Goal: Information Seeking & Learning: Learn about a topic

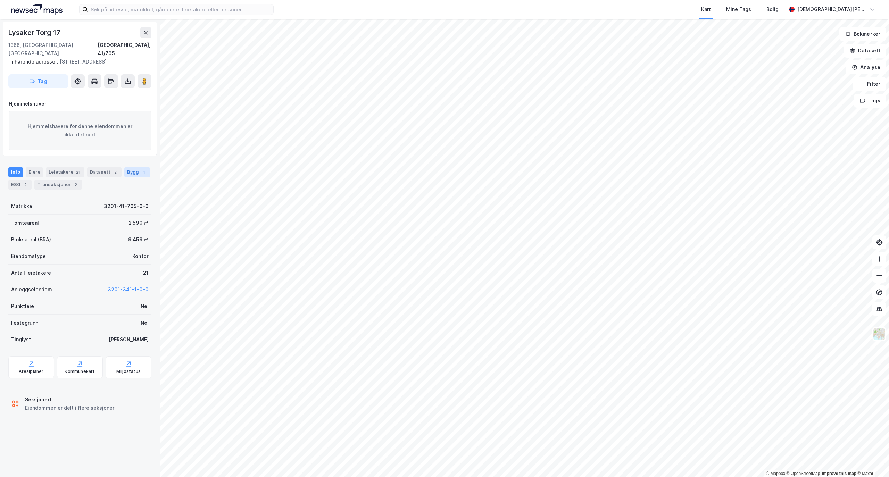
click at [140, 171] on div "1" at bounding box center [143, 172] width 7 height 7
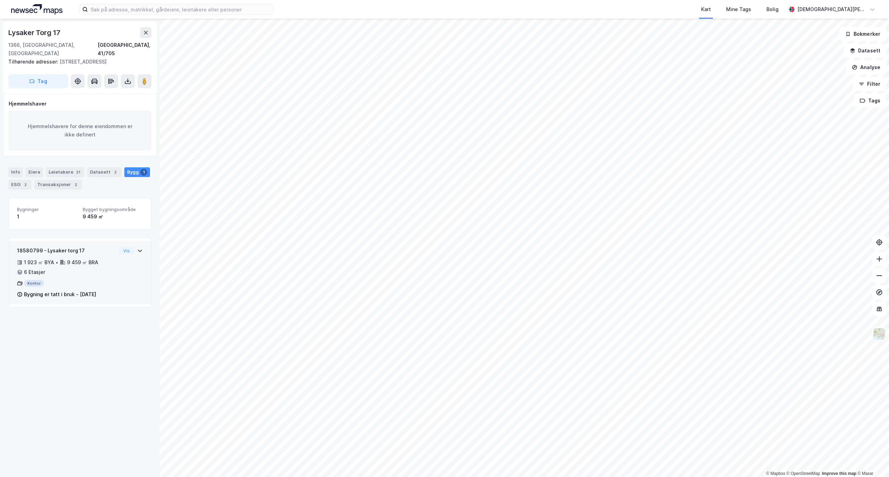
click at [136, 249] on div "18580799 - [GEOGRAPHIC_DATA] 17 1 923 ㎡ BYA • 9 459 ㎡ BRA • 6 Etasjer Kontor By…" at bounding box center [80, 272] width 142 height 63
click at [62, 263] on icon at bounding box center [63, 262] width 6 height 5
click at [102, 174] on div "Datasett 2" at bounding box center [104, 172] width 34 height 10
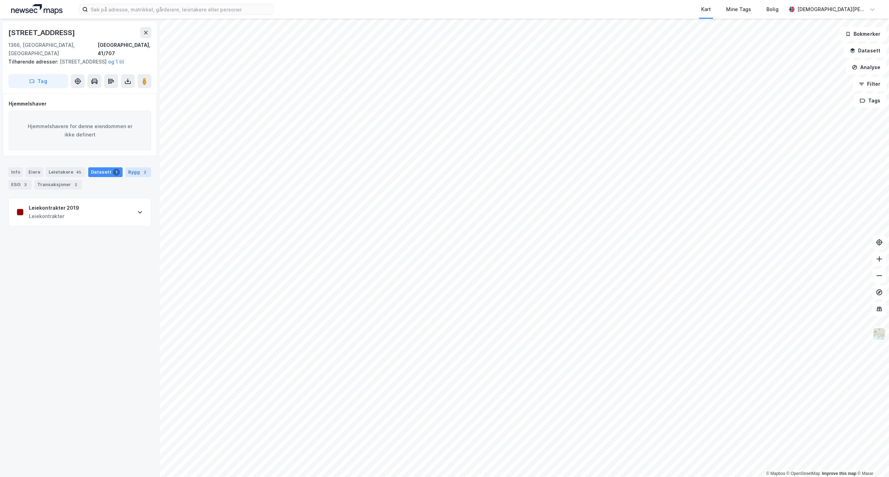
click at [141, 176] on div "2" at bounding box center [144, 172] width 7 height 7
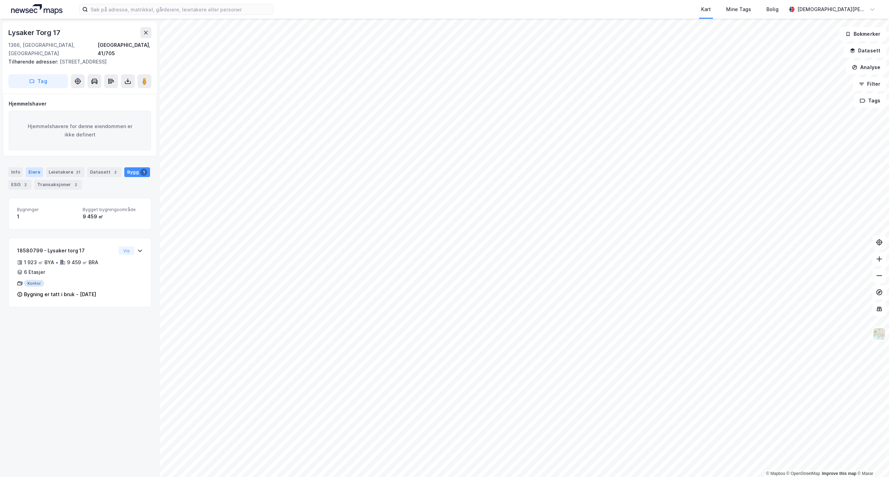
click at [32, 173] on div "Eiere" at bounding box center [34, 172] width 17 height 10
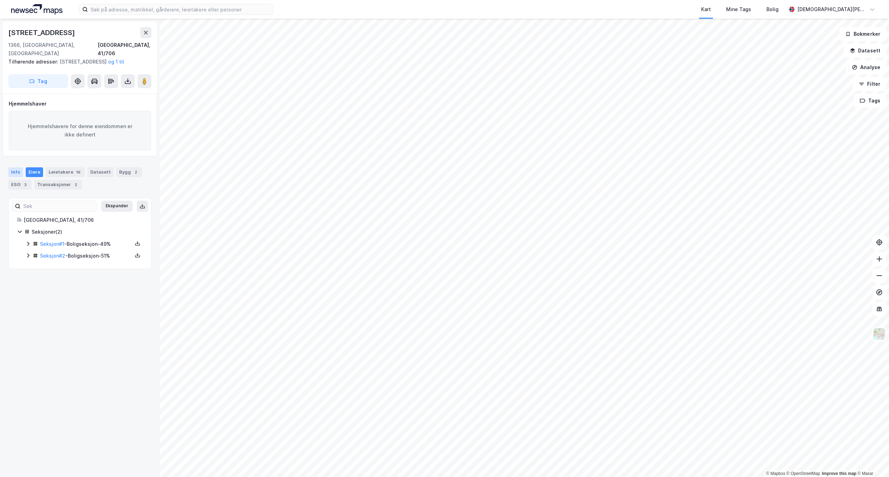
click at [15, 175] on div "Info" at bounding box center [15, 172] width 15 height 10
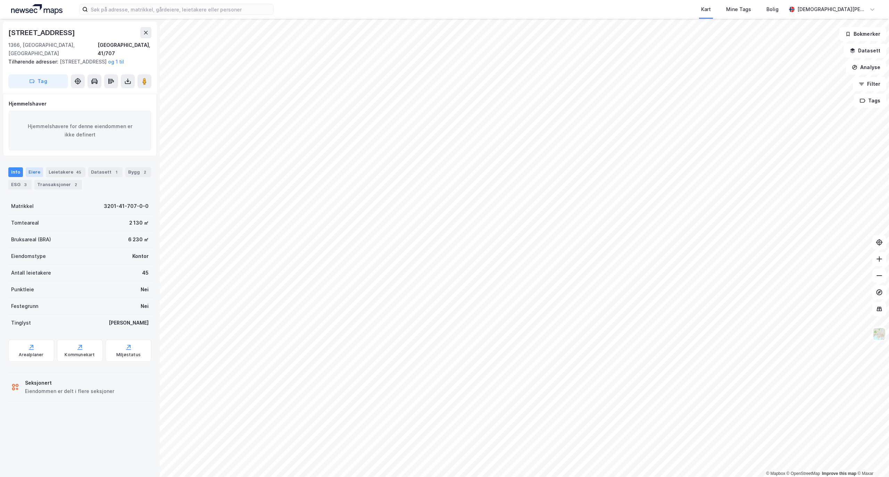
click at [28, 169] on div "Eiere" at bounding box center [34, 172] width 17 height 10
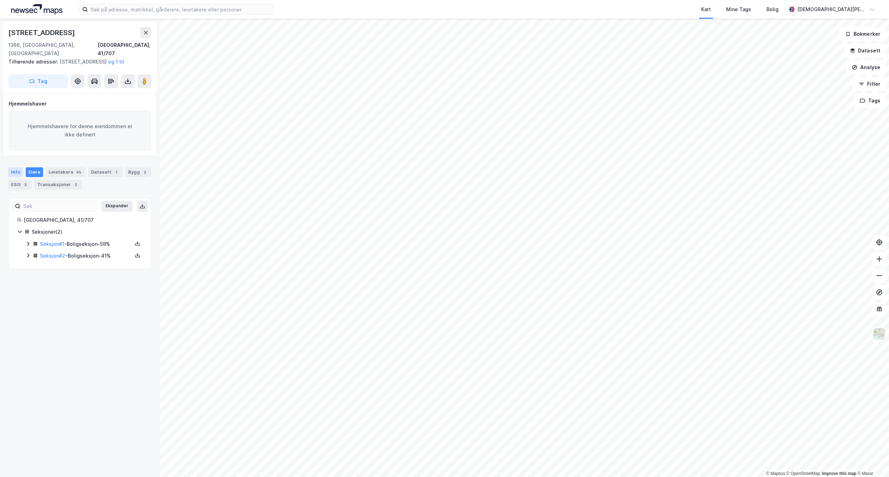
click at [16, 168] on div "Info" at bounding box center [15, 172] width 15 height 10
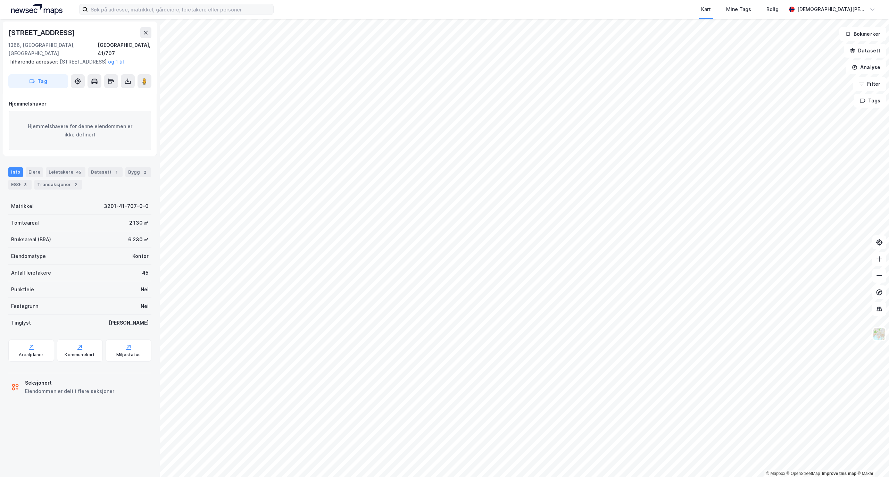
click at [218, 15] on label at bounding box center [176, 9] width 194 height 11
click at [218, 15] on input at bounding box center [180, 9] width 185 height 10
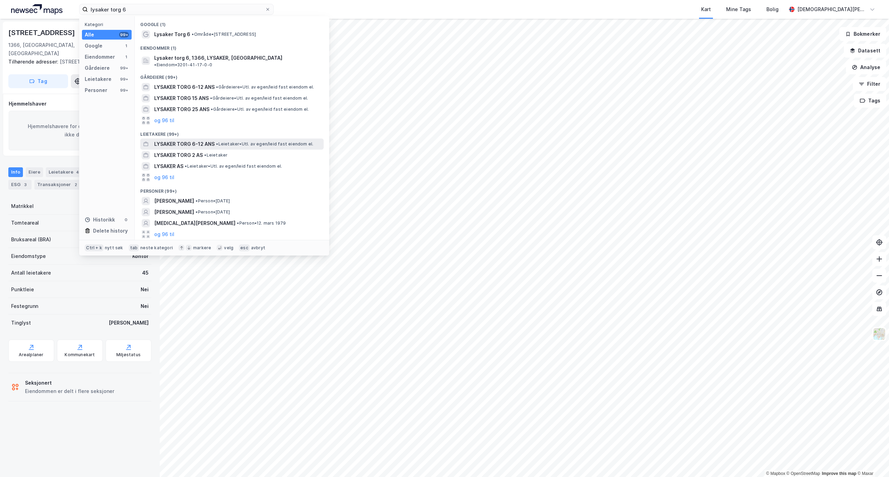
click at [203, 140] on span "LYSAKER TORG 6-12 ANS" at bounding box center [184, 144] width 60 height 8
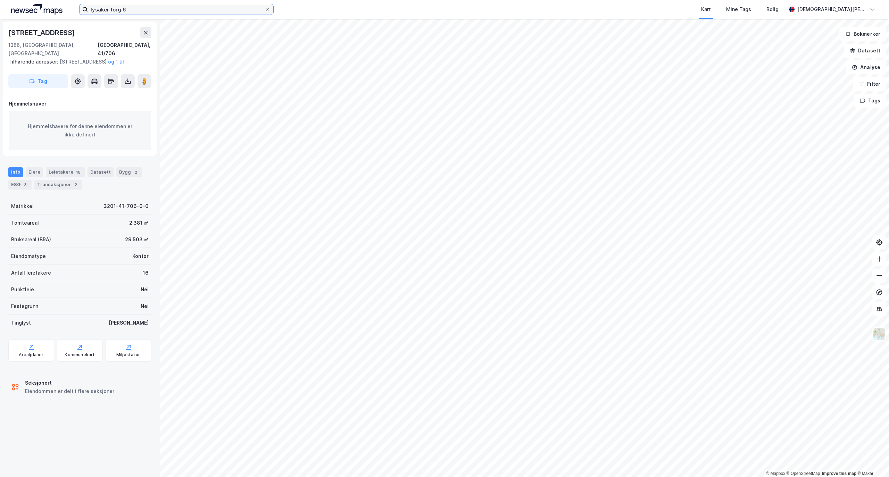
click at [174, 5] on input "lysaker torg 6" at bounding box center [176, 9] width 177 height 10
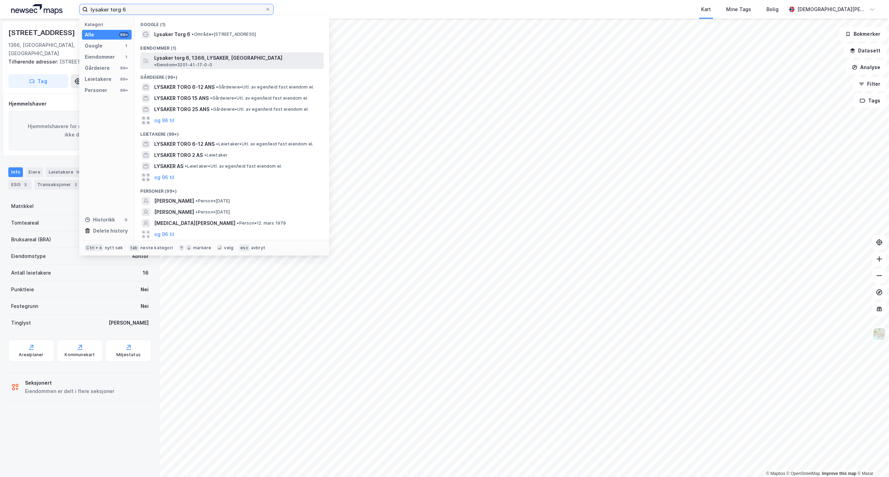
type input "lysaker torg 6"
click at [187, 57] on span "Lysaker torg 6, 1366, LYSAKER, [GEOGRAPHIC_DATA]" at bounding box center [218, 58] width 128 height 8
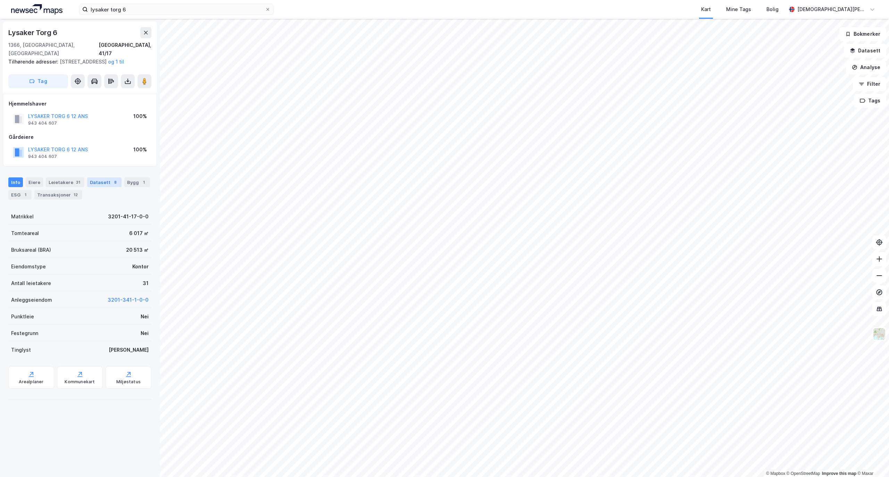
click at [92, 181] on div "Datasett 8" at bounding box center [104, 182] width 34 height 10
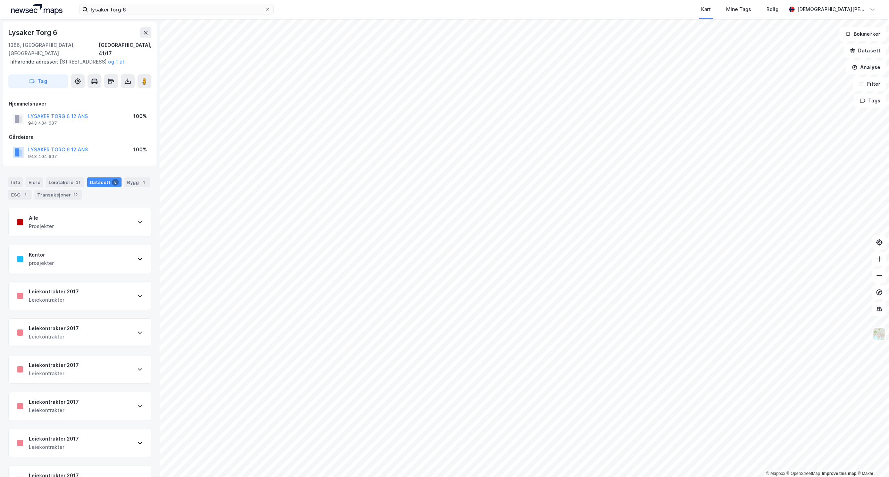
click at [94, 216] on div "Alle Prosjekter" at bounding box center [80, 222] width 142 height 28
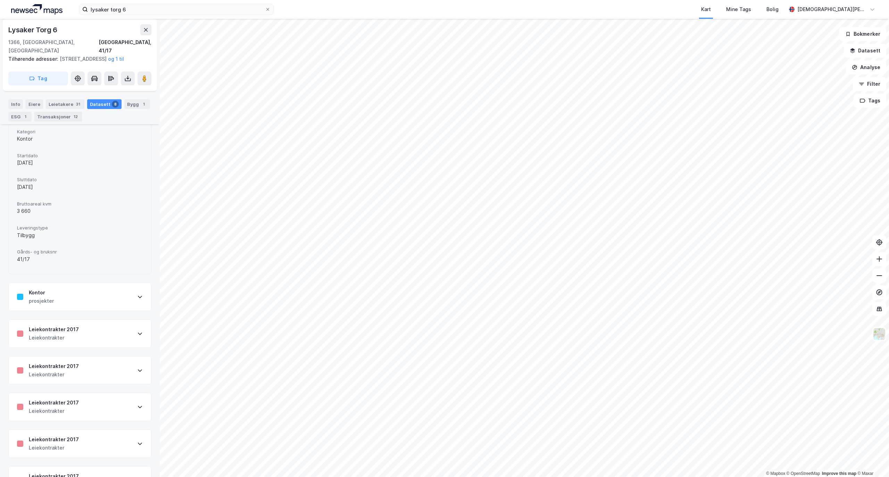
scroll to position [278, 0]
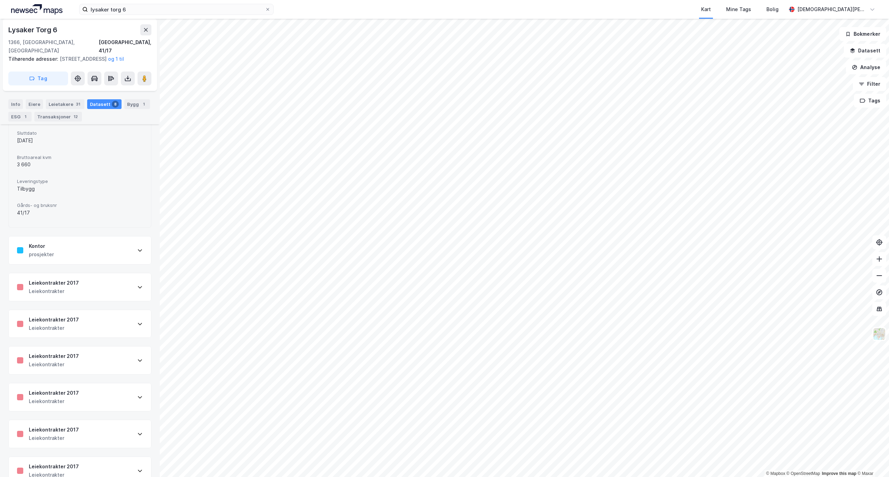
click at [106, 242] on div "Kontor prosjekter" at bounding box center [80, 250] width 142 height 28
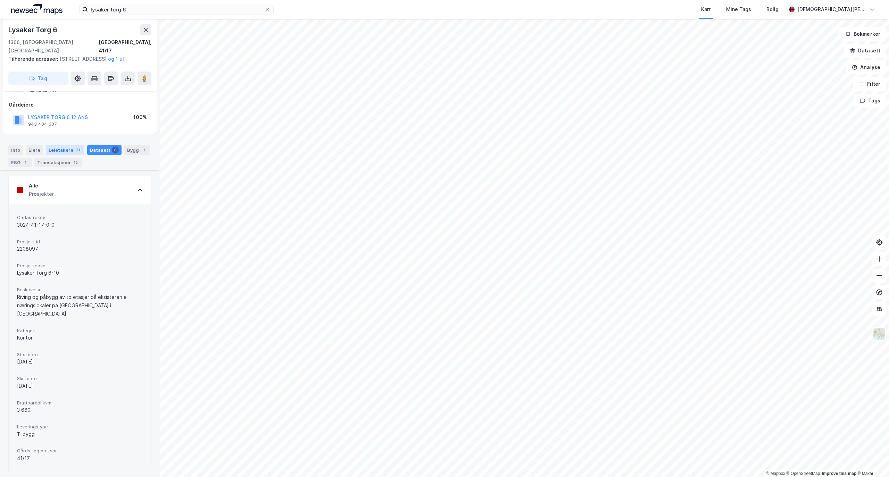
scroll to position [0, 0]
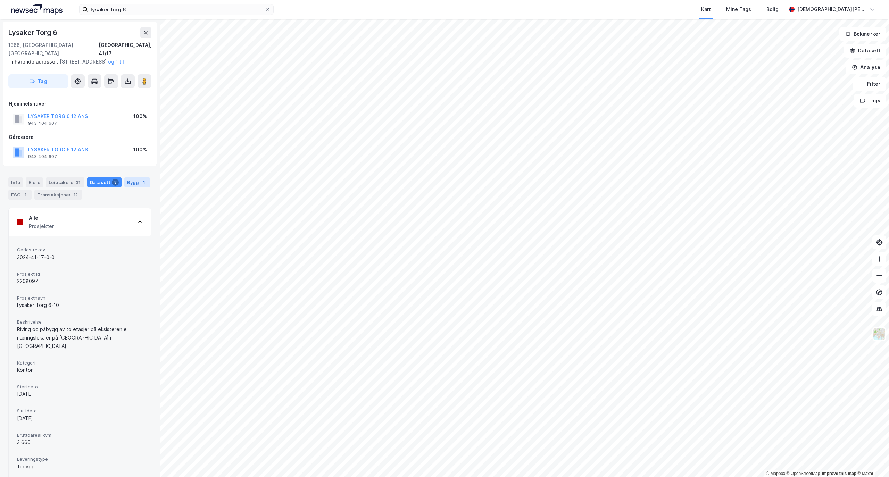
click at [140, 186] on div "1" at bounding box center [143, 182] width 7 height 7
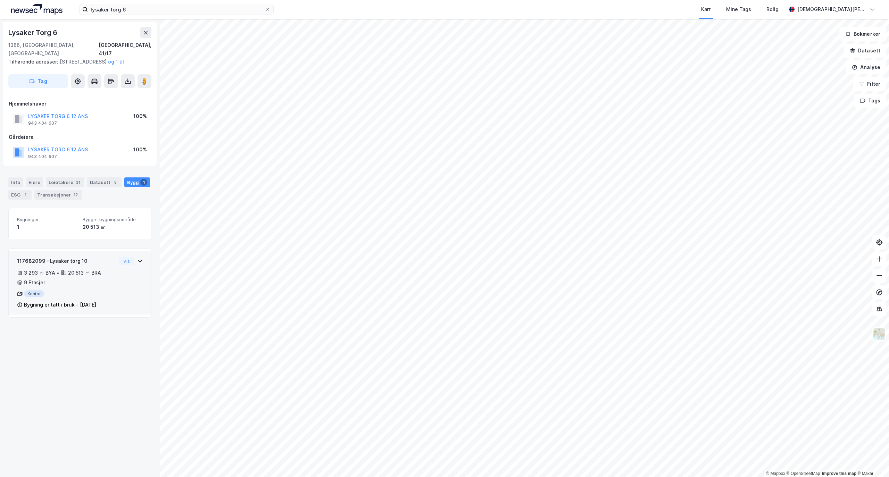
click at [137, 261] on icon at bounding box center [140, 261] width 6 height 6
click at [119, 263] on button "Vis" at bounding box center [127, 261] width 16 height 8
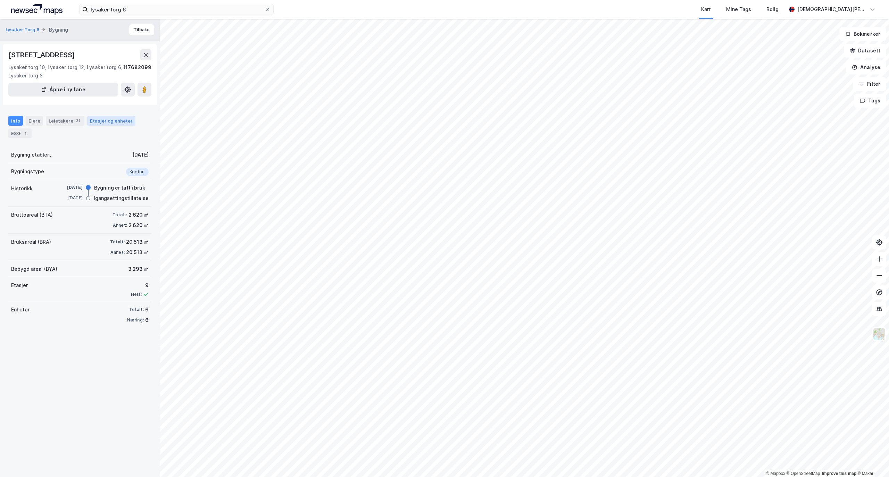
click at [116, 124] on div "Etasjer og enheter" at bounding box center [111, 121] width 48 height 10
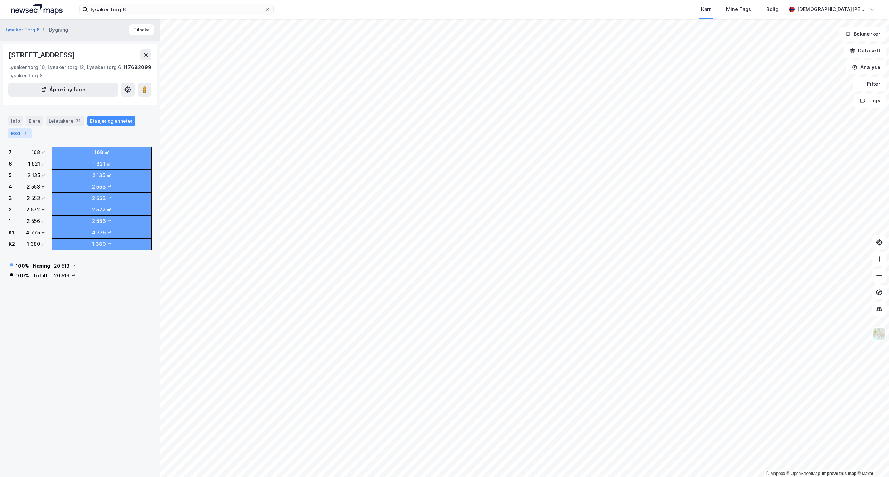
click at [15, 133] on div "ESG 1" at bounding box center [19, 133] width 23 height 10
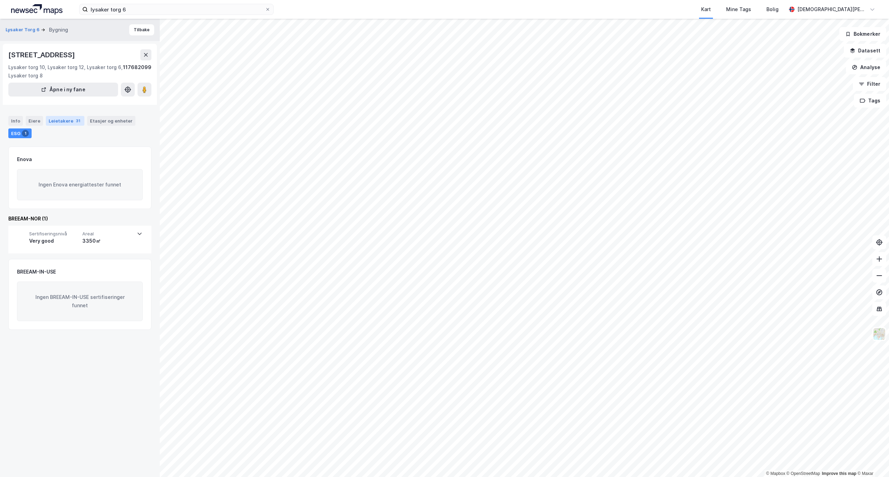
click at [51, 119] on div "Leietakere 31" at bounding box center [65, 121] width 39 height 10
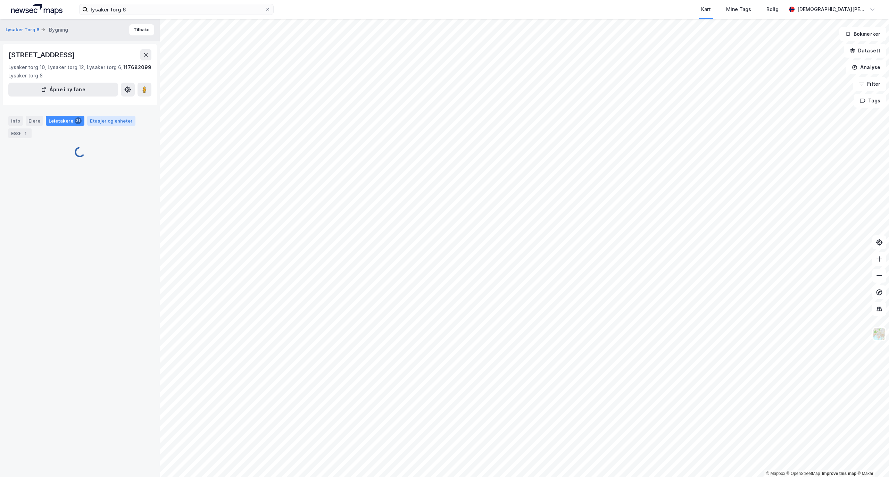
click at [106, 119] on div "Etasjer og enheter" at bounding box center [111, 121] width 43 height 6
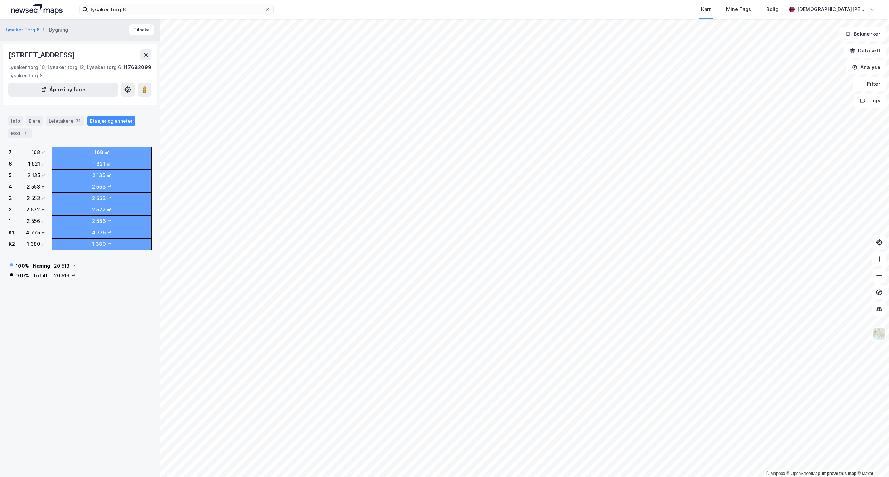
click at [10, 127] on div "Info Eiere Leietakere 31 Etasjer og enheter ESG 1" at bounding box center [79, 127] width 143 height 22
click at [21, 130] on div "ESG 1" at bounding box center [19, 133] width 23 height 10
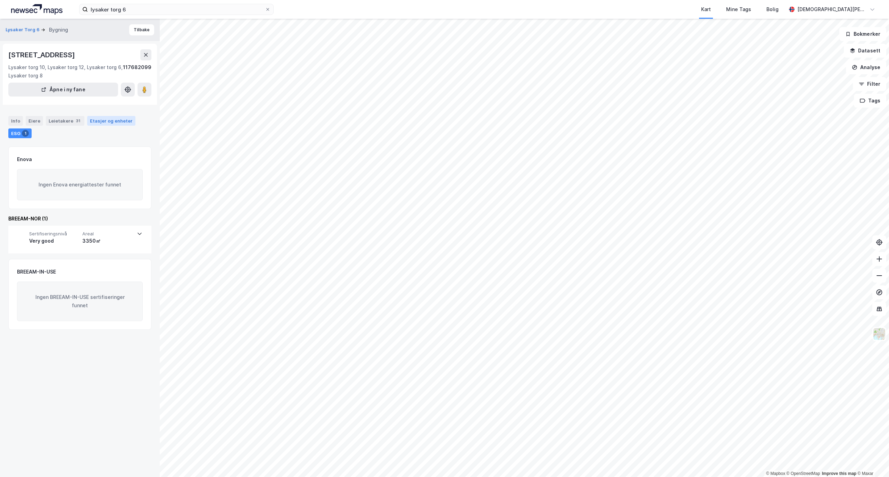
click at [106, 119] on div "Etasjer og enheter" at bounding box center [111, 121] width 43 height 6
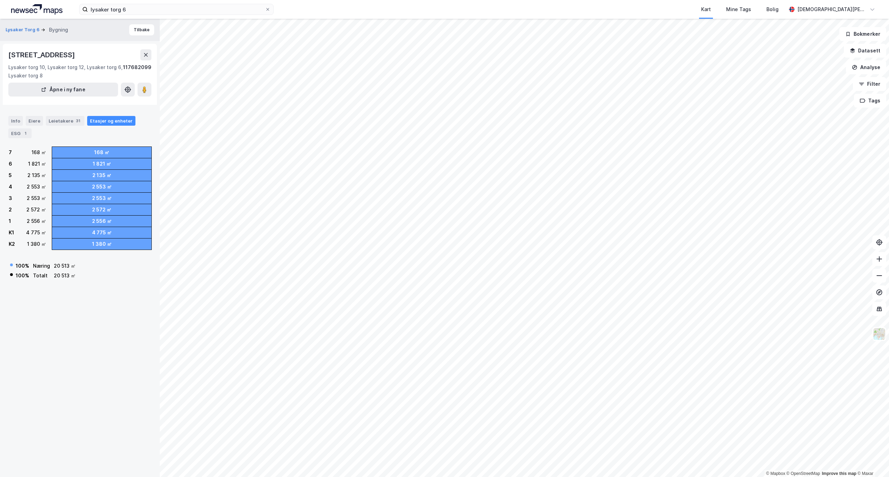
click at [64, 300] on div "Lysaker Torg 6 Bygning Tilbake Strandveien 7, 1366, [GEOGRAPHIC_DATA] 10, [GEOG…" at bounding box center [80, 248] width 160 height 458
click at [76, 122] on div "31" at bounding box center [78, 120] width 7 height 7
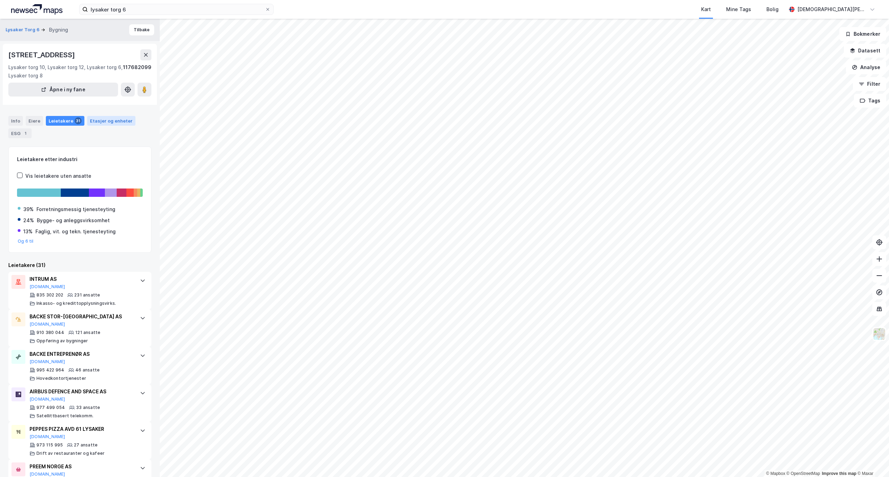
click at [112, 122] on div "Etasjer og enheter" at bounding box center [111, 121] width 43 height 6
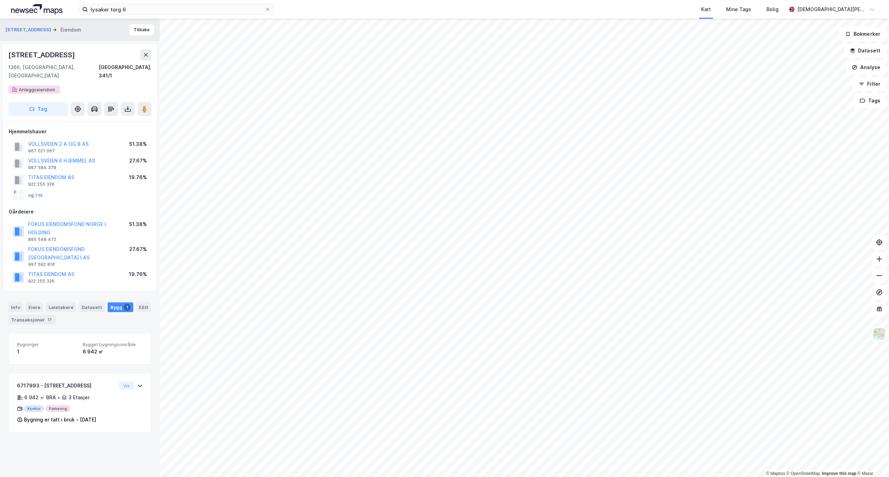
click at [0, 0] on button "og 1 til" at bounding box center [0, 0] width 0 height 0
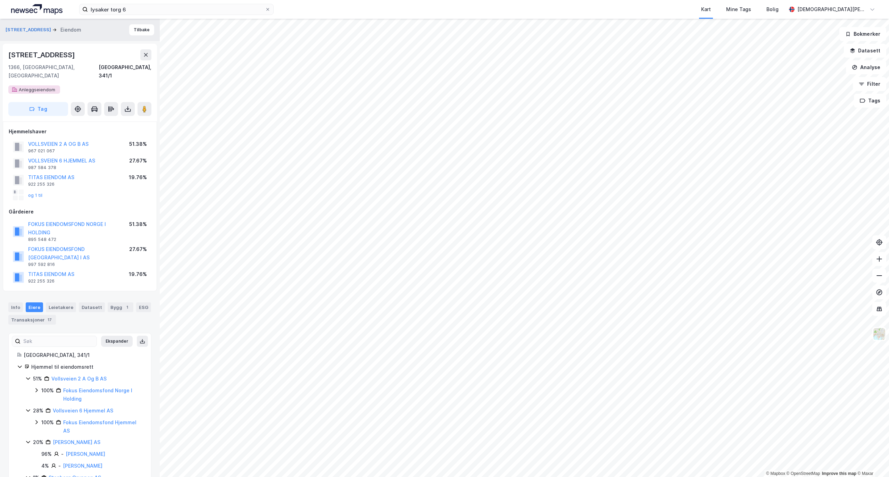
scroll to position [10, 0]
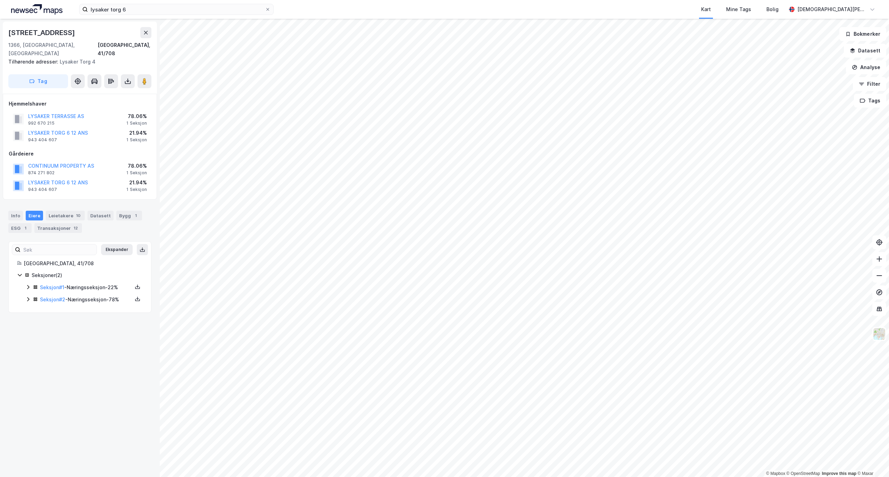
click at [31, 284] on icon at bounding box center [28, 287] width 6 height 6
click at [27, 284] on icon at bounding box center [28, 287] width 6 height 6
click at [134, 202] on div "Info [PERSON_NAME] 10 Datasett Bygg 1 ESG 1 Transaksjoner 12" at bounding box center [80, 218] width 160 height 33
click at [126, 211] on div "Bygg 1" at bounding box center [129, 216] width 26 height 10
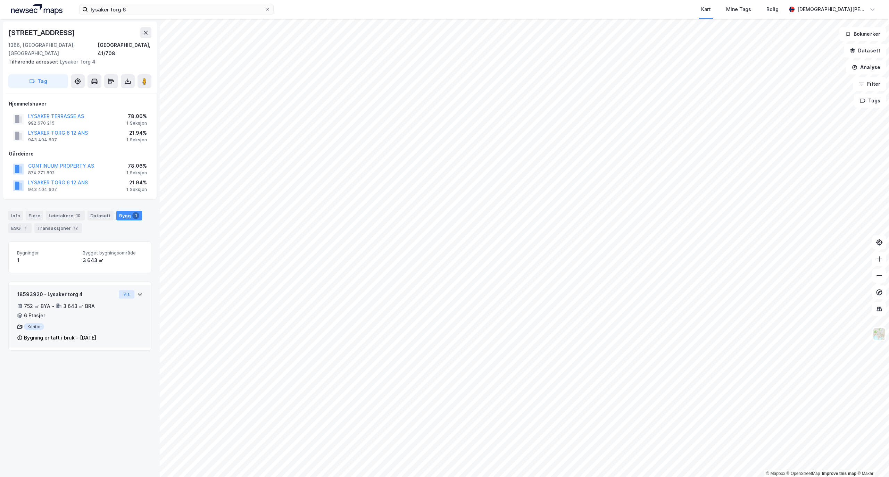
click at [123, 290] on button "Vis" at bounding box center [127, 294] width 16 height 8
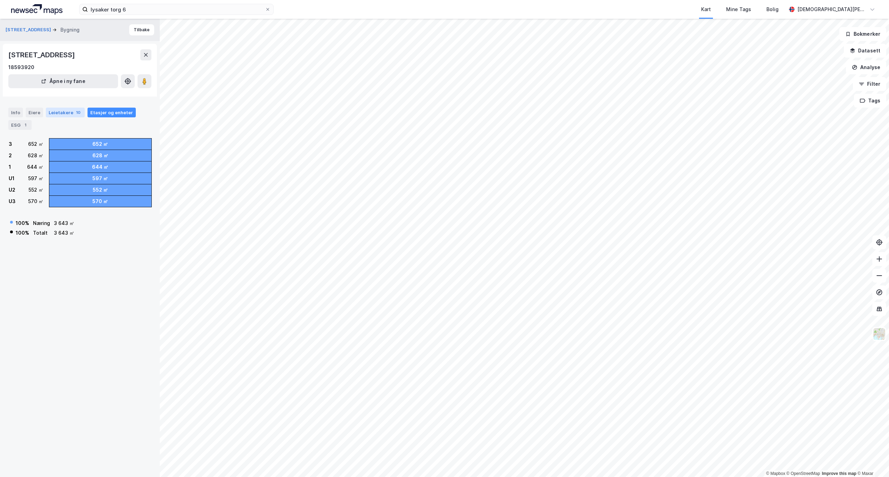
click at [76, 114] on div "10" at bounding box center [78, 112] width 7 height 7
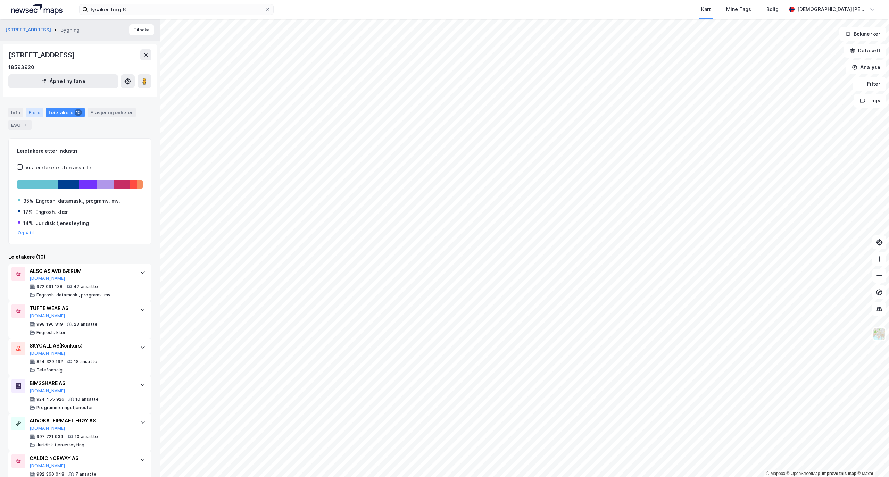
click at [31, 113] on div "Eiere" at bounding box center [34, 113] width 17 height 10
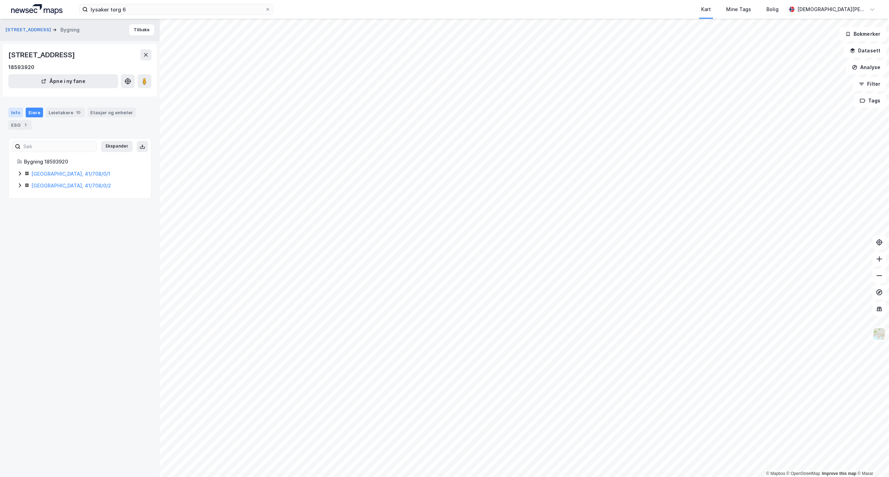
click at [16, 113] on div "Info" at bounding box center [15, 113] width 15 height 10
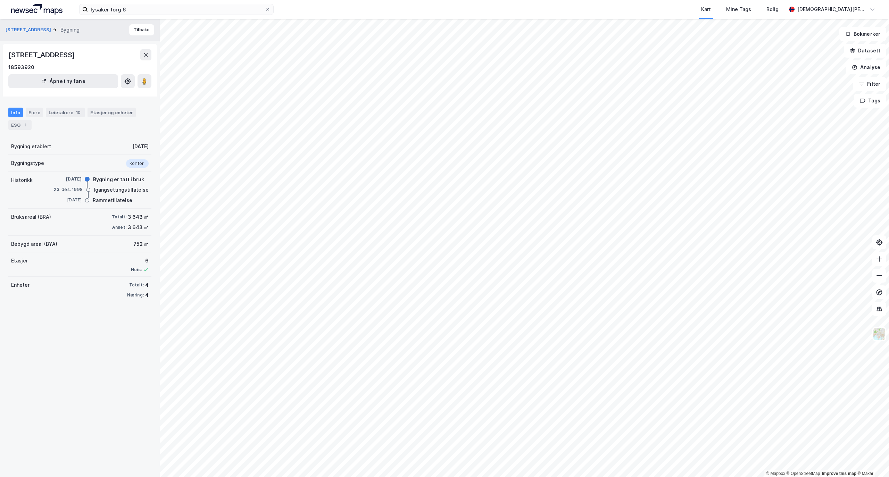
click at [17, 131] on div "Info Eiere Leietakere 10 Etasjer og enheter ESG 1" at bounding box center [80, 115] width 160 height 33
click at [21, 126] on div "ESG 1" at bounding box center [19, 125] width 23 height 10
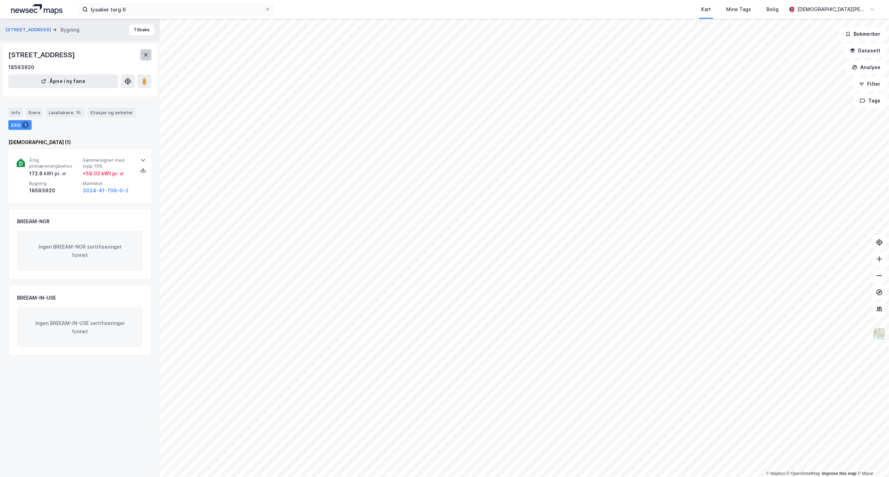
click at [150, 58] on button at bounding box center [145, 54] width 11 height 11
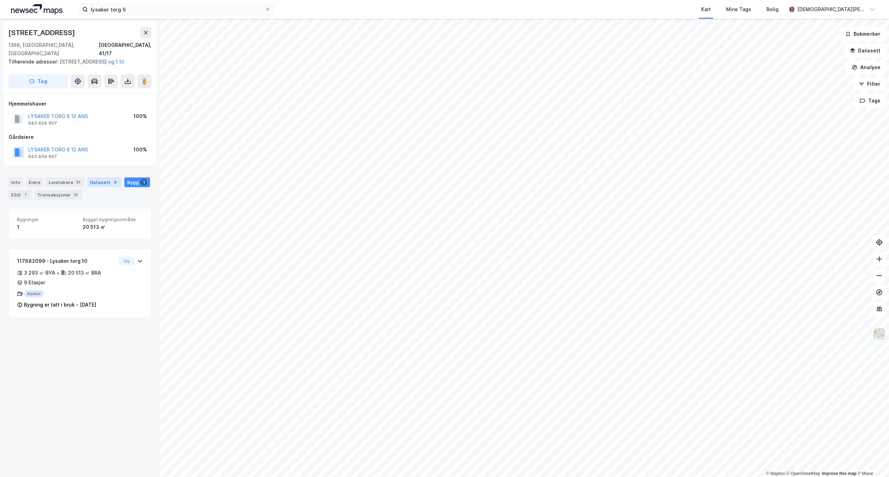
click at [98, 182] on div "Datasett 8" at bounding box center [104, 182] width 34 height 10
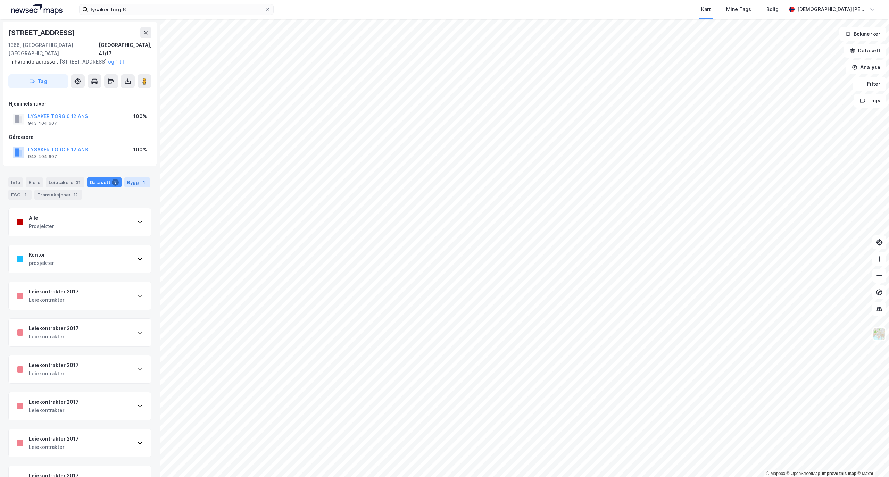
click at [124, 187] on div "Bygg 1" at bounding box center [137, 182] width 26 height 10
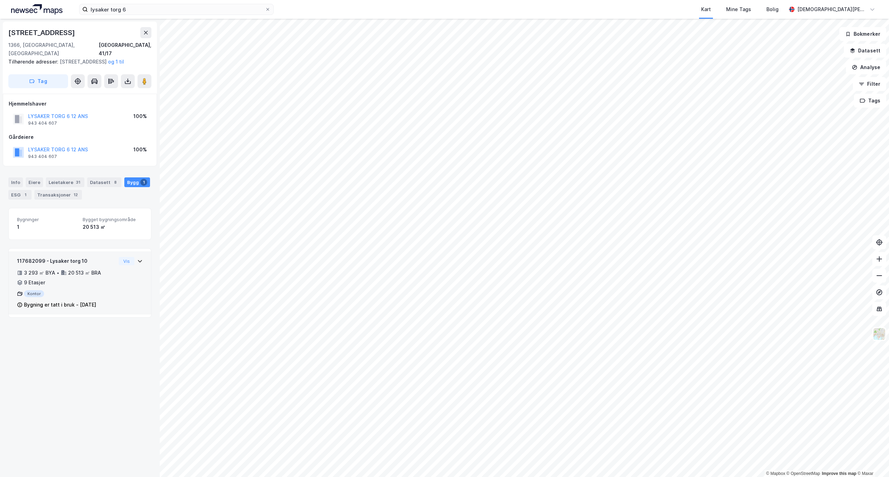
click at [99, 286] on div "3 293 ㎡ BYA • 20 513 ㎡ BRA • 9 Etasjer" at bounding box center [66, 278] width 99 height 18
click at [89, 284] on div "3 293 ㎡ BYA • 20 513 ㎡ BRA • 9 Etasjer" at bounding box center [66, 278] width 99 height 18
click at [89, 283] on div "3 293 ㎡ BYA • 20 513 ㎡ BRA • 9 Etasjer" at bounding box center [66, 278] width 99 height 18
click at [90, 283] on div "3 293 ㎡ BYA • 20 513 ㎡ BRA • 9 Etasjer" at bounding box center [66, 278] width 99 height 18
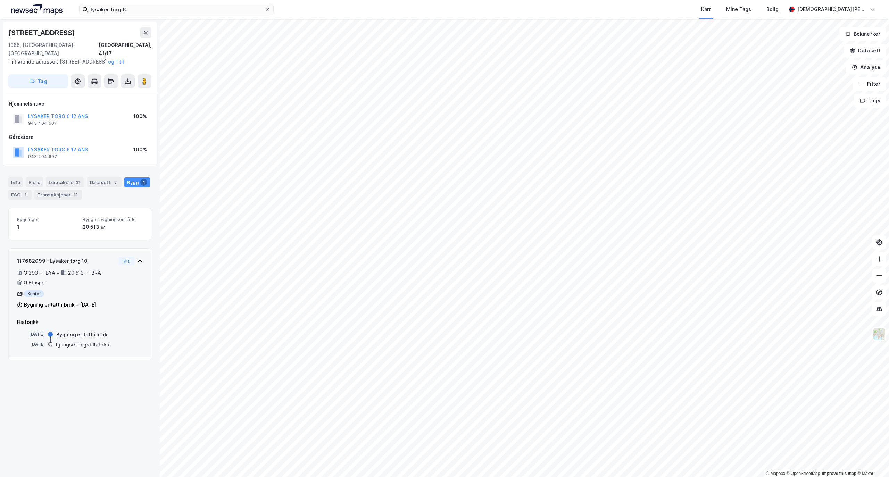
click at [71, 274] on div "20 513 ㎡ BRA" at bounding box center [84, 273] width 33 height 8
click at [76, 275] on div "20 513 ㎡ BRA" at bounding box center [84, 273] width 33 height 8
click at [85, 277] on div "20 513 ㎡ BRA" at bounding box center [84, 273] width 33 height 8
click at [92, 183] on div "Datasett 8" at bounding box center [104, 182] width 34 height 10
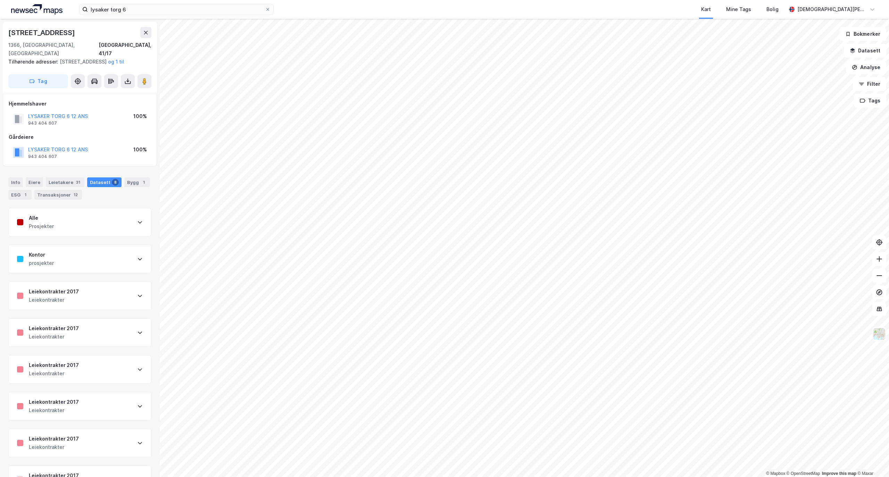
click at [125, 265] on div "Kontor prosjekter" at bounding box center [80, 259] width 142 height 28
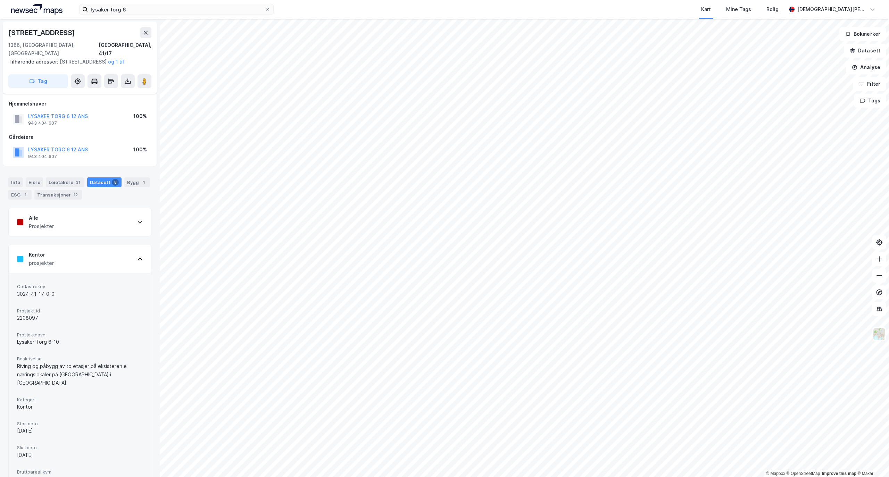
scroll to position [139, 0]
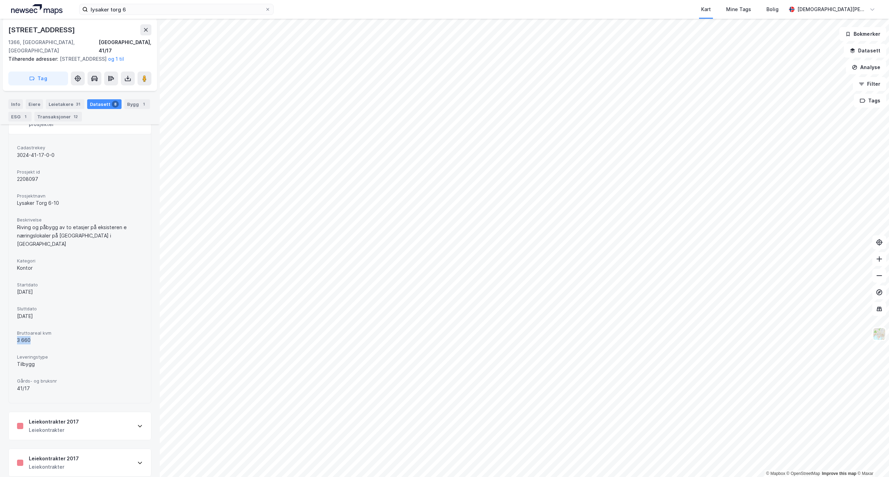
drag, startPoint x: 35, startPoint y: 333, endPoint x: 11, endPoint y: 333, distance: 24.3
click at [11, 333] on div "Cadastrekey 3024-41-17-0-0 Prosjekt id 2208097 Prosjektnavn Lysaker Torg 6-10 B…" at bounding box center [80, 268] width 142 height 269
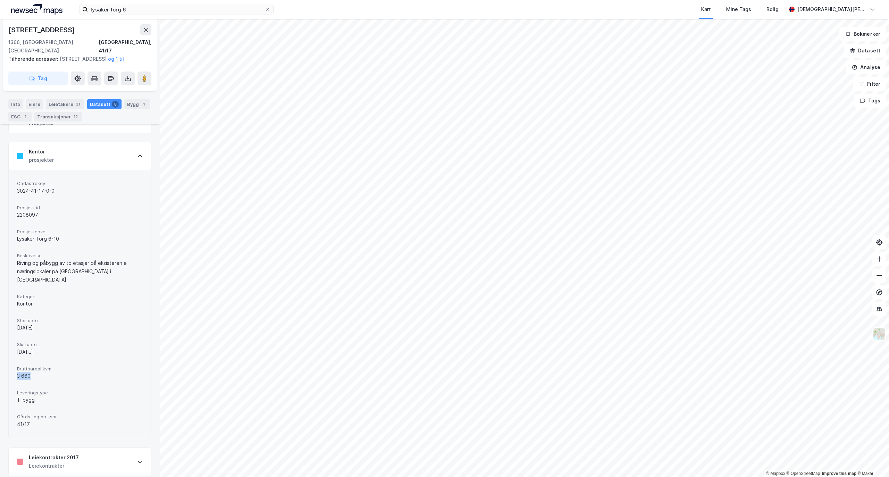
scroll to position [46, 0]
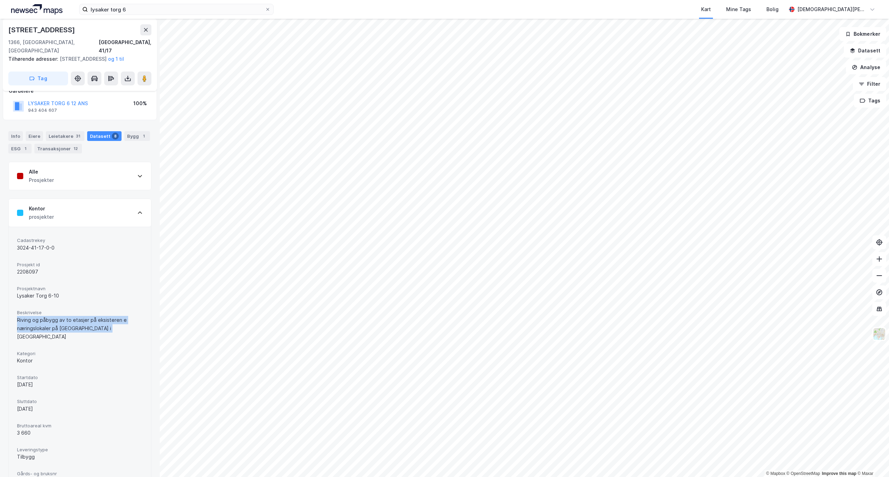
drag, startPoint x: 119, startPoint y: 331, endPoint x: 16, endPoint y: 319, distance: 104.2
click at [16, 319] on div "Cadastrekey 3024-41-17-0-0 Prosjekt id 2208097 Prosjektnavn Lysaker Torg 6-10 B…" at bounding box center [80, 361] width 142 height 269
click at [61, 320] on div "Riving og påbygg av to etasjer på eksisteren e næringslokaler på [GEOGRAPHIC_DA…" at bounding box center [80, 328] width 126 height 25
click at [116, 216] on div "Kontor prosjekter" at bounding box center [80, 213] width 142 height 28
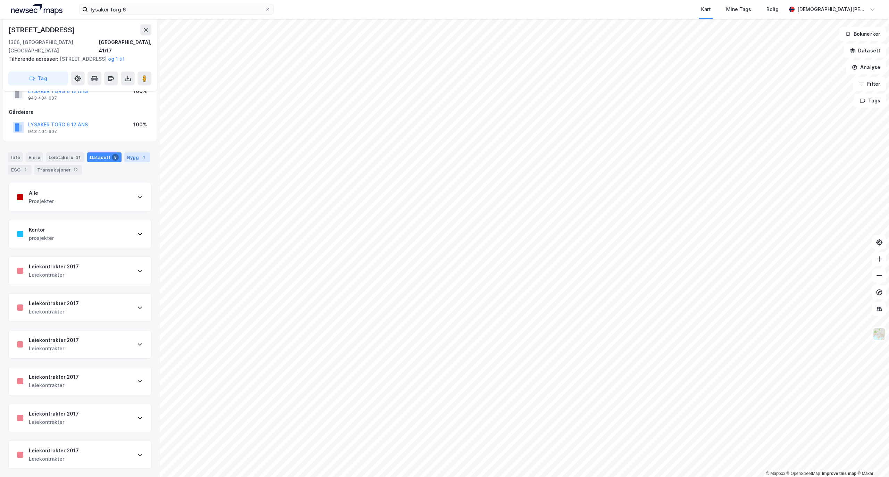
click at [124, 162] on div "Bygg 1" at bounding box center [137, 157] width 26 height 10
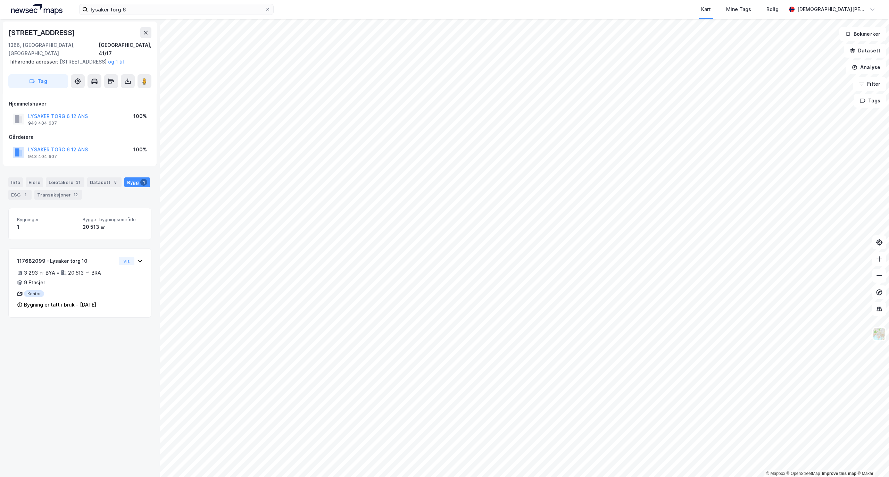
click at [28, 371] on div "Strandveien 7 1366, [GEOGRAPHIC_DATA], [GEOGRAPHIC_DATA], 41/17 Tilhørende adre…" at bounding box center [80, 248] width 160 height 458
click at [862, 50] on button "Datasett" at bounding box center [865, 51] width 42 height 14
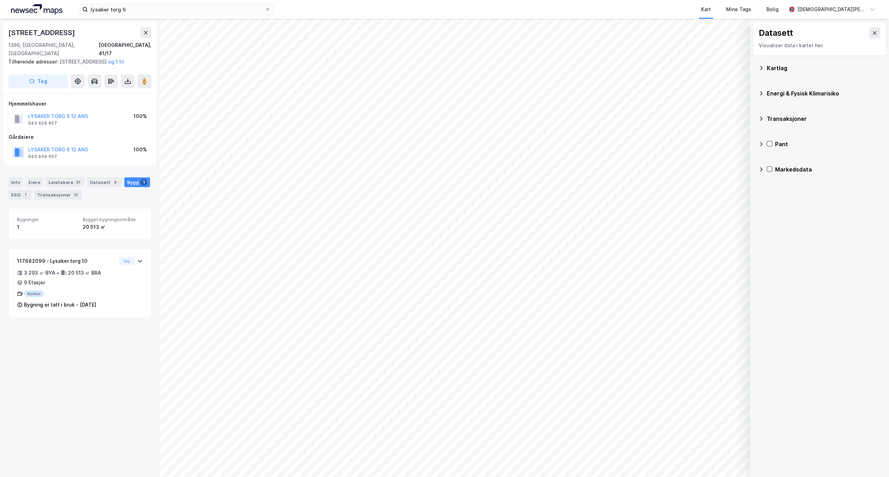
click at [776, 168] on div "Markedsdata" at bounding box center [828, 169] width 106 height 8
click at [782, 236] on div "Transaksjoner" at bounding box center [823, 236] width 113 height 17
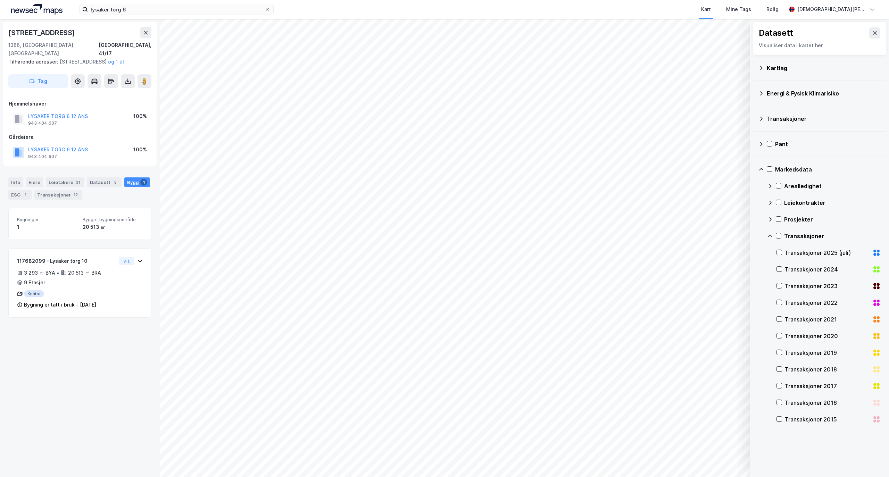
click at [782, 237] on div "Transaksjoner" at bounding box center [823, 236] width 113 height 17
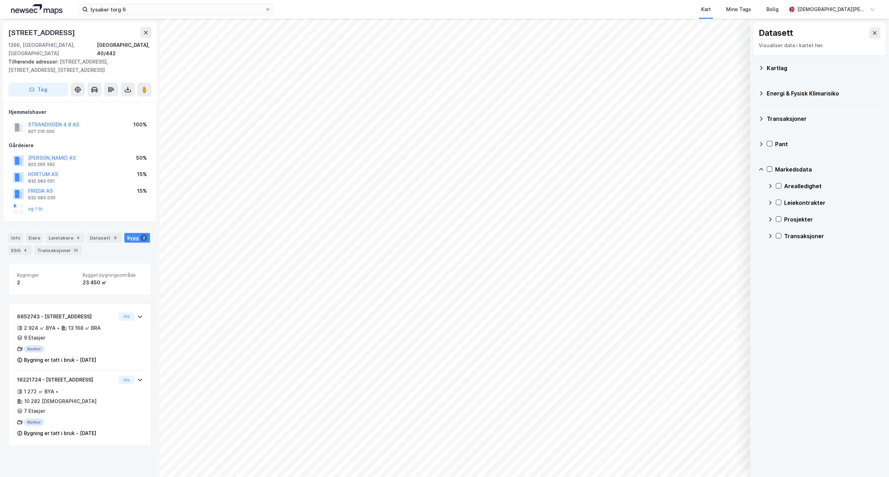
click at [780, 65] on div "Kartlag" at bounding box center [824, 68] width 114 height 8
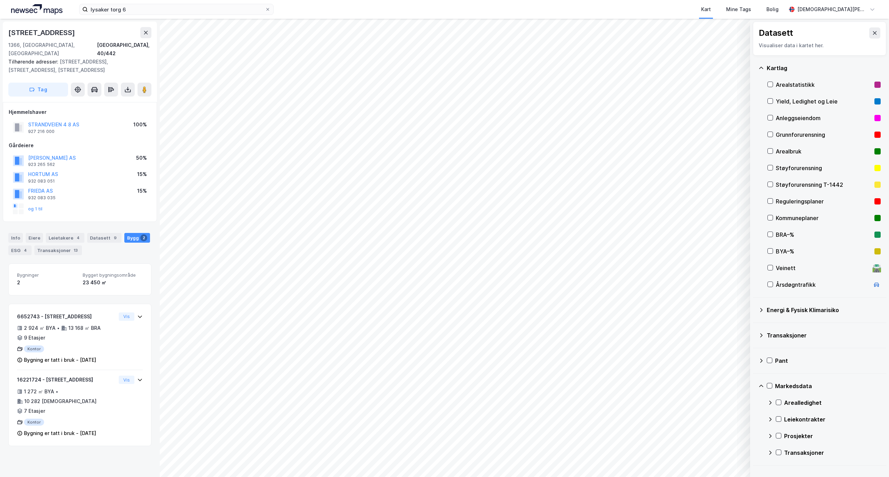
click at [874, 102] on rect at bounding box center [877, 101] width 6 height 6
click at [774, 334] on div "Transaksjoner" at bounding box center [824, 335] width 114 height 8
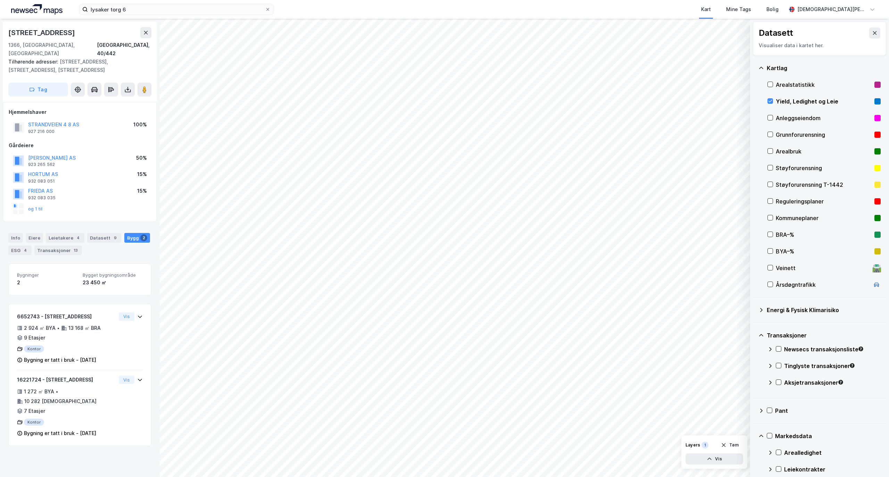
click at [783, 353] on div "Newsecs transaksjonsliste" at bounding box center [823, 352] width 113 height 17
click at [778, 349] on icon at bounding box center [778, 348] width 5 height 5
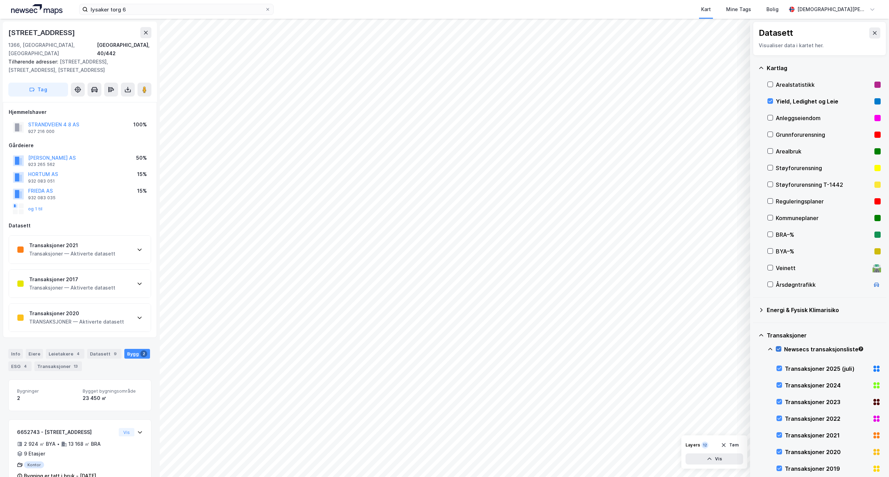
click at [778, 349] on icon at bounding box center [778, 348] width 5 height 5
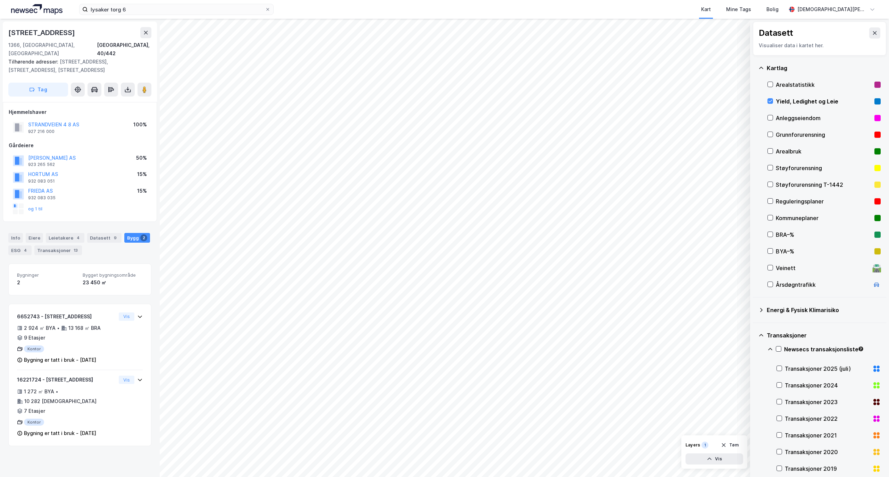
click at [779, 352] on div at bounding box center [779, 349] width 6 height 6
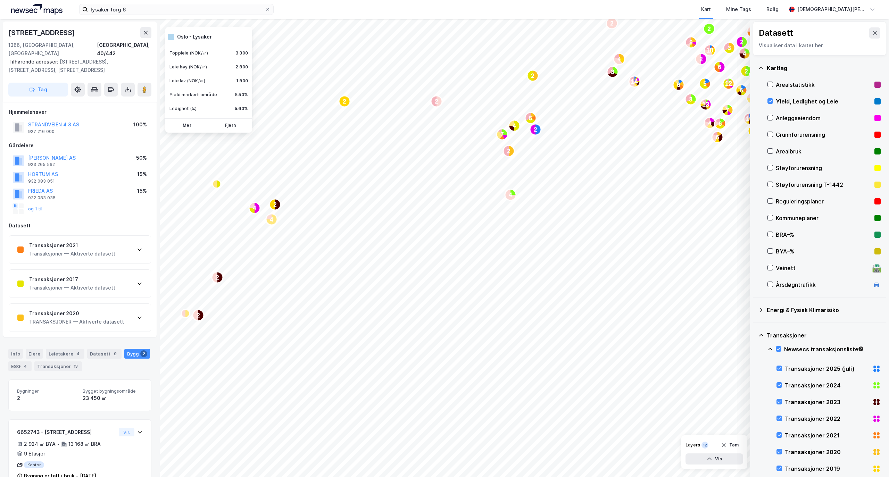
click at [780, 103] on div "Yield, Ledighet og Leie" at bounding box center [824, 101] width 96 height 8
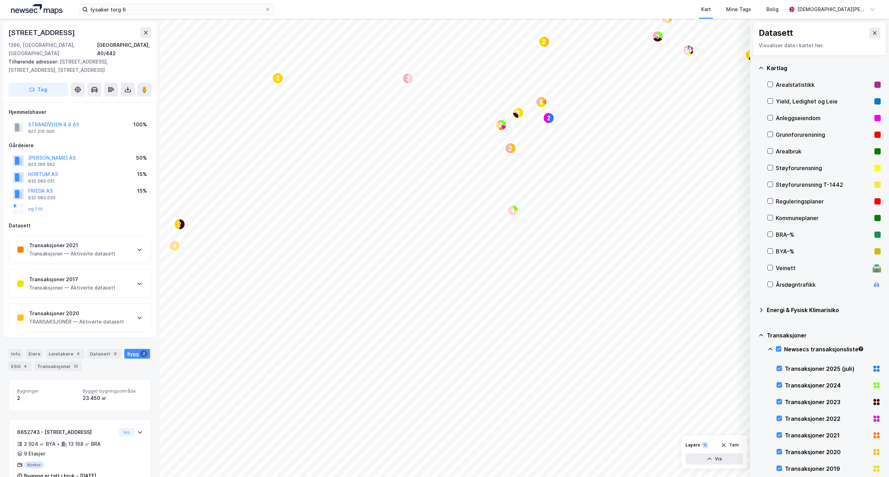
click at [869, 30] on button at bounding box center [874, 32] width 11 height 11
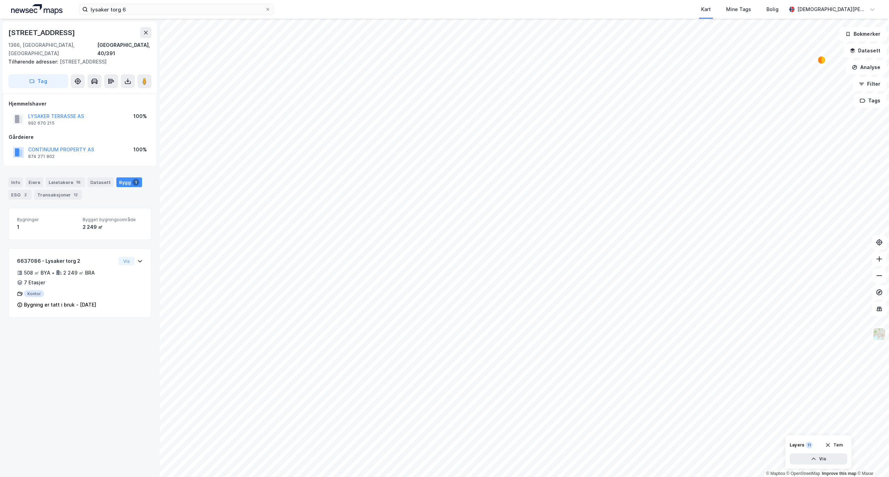
click at [126, 180] on div "Info [PERSON_NAME] 16 Datasett Bygg 1 ESG 2 Transaksjoner 12" at bounding box center [79, 188] width 143 height 22
click at [79, 188] on div "Info [PERSON_NAME] 16 Datasett Bygg 1 ESG 2 Transaksjoner 12" at bounding box center [79, 188] width 143 height 22
click at [94, 177] on div "Datasett" at bounding box center [100, 182] width 26 height 10
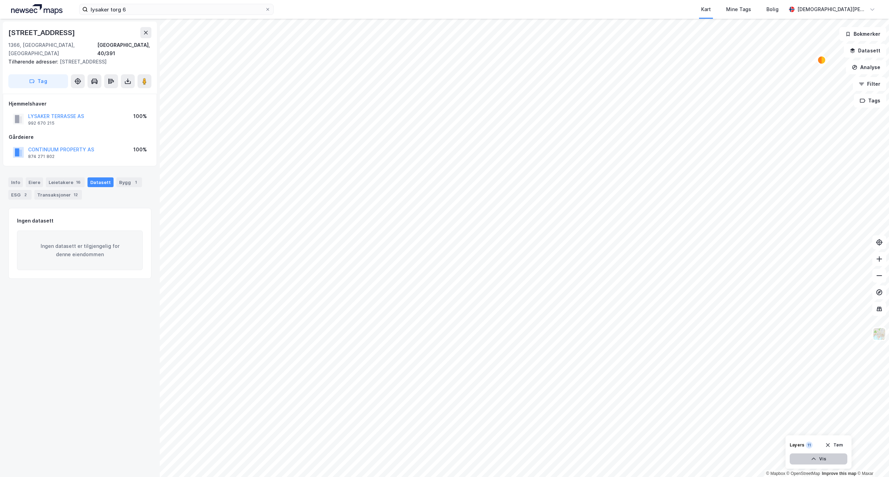
click at [824, 458] on button "Vis" at bounding box center [819, 458] width 58 height 11
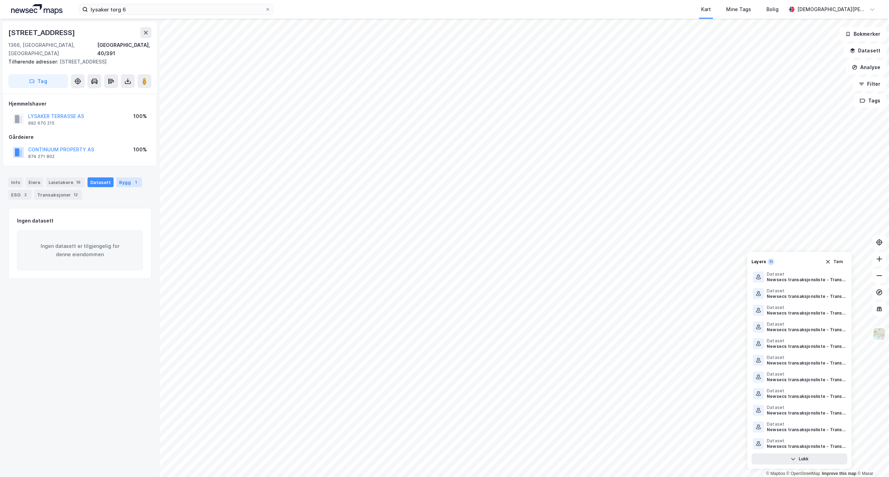
click at [134, 177] on div "Bygg 1" at bounding box center [129, 182] width 26 height 10
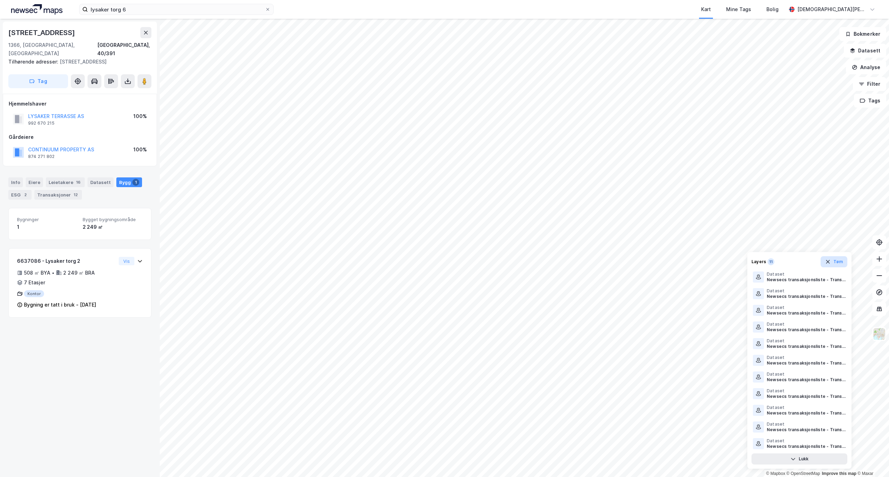
click at [837, 265] on button "Tøm" at bounding box center [833, 261] width 27 height 11
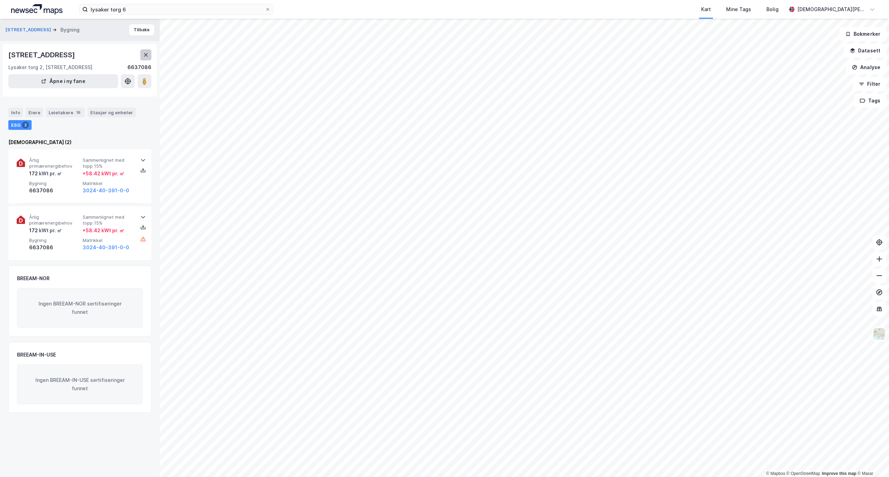
click at [148, 57] on icon at bounding box center [146, 55] width 6 height 6
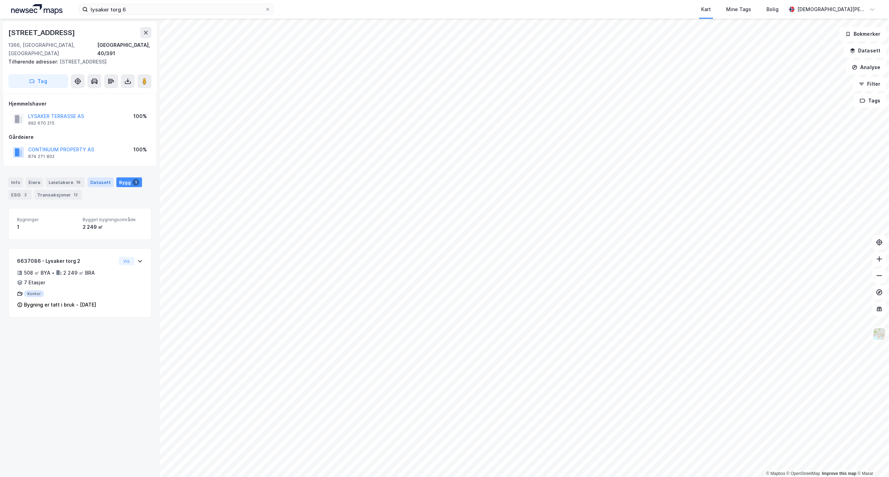
click at [101, 177] on div "Datasett" at bounding box center [100, 182] width 26 height 10
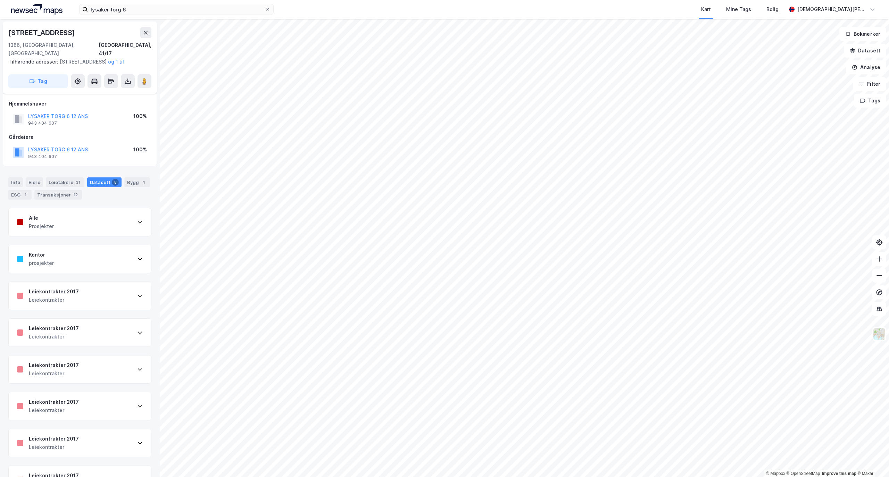
scroll to position [27, 0]
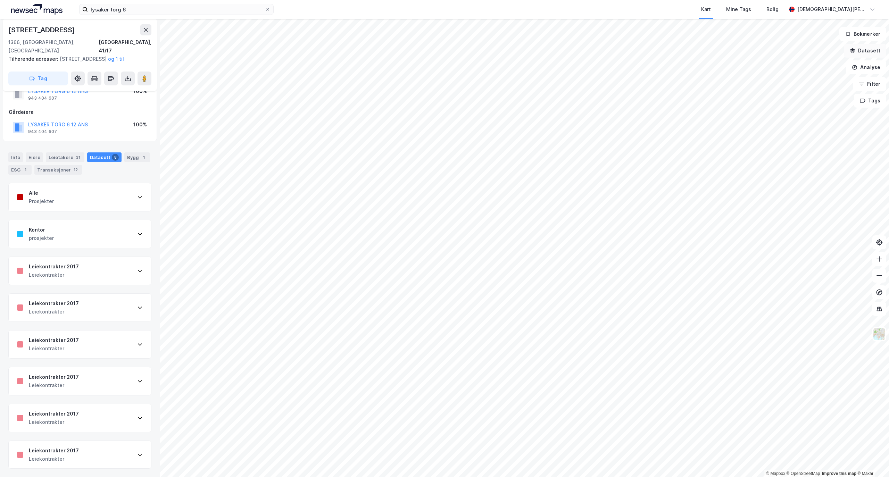
click at [871, 55] on button "Datasett" at bounding box center [865, 51] width 42 height 14
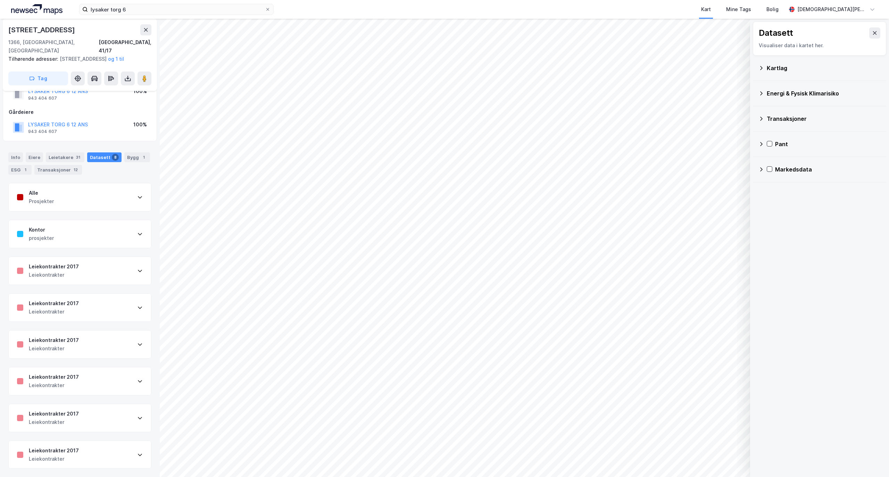
click at [764, 119] on div "Transaksjoner" at bounding box center [819, 118] width 122 height 17
click at [772, 140] on div "Newsecs transaksjonsliste" at bounding box center [823, 135] width 113 height 17
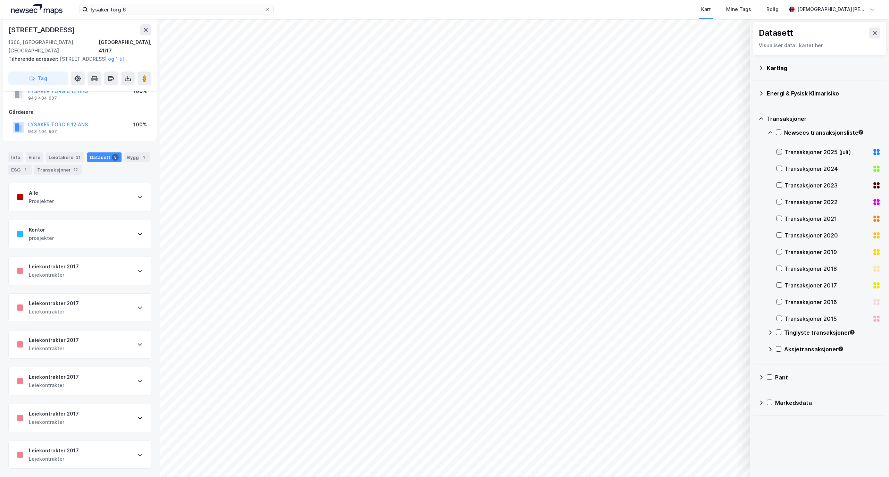
click at [782, 151] on div at bounding box center [779, 152] width 6 height 6
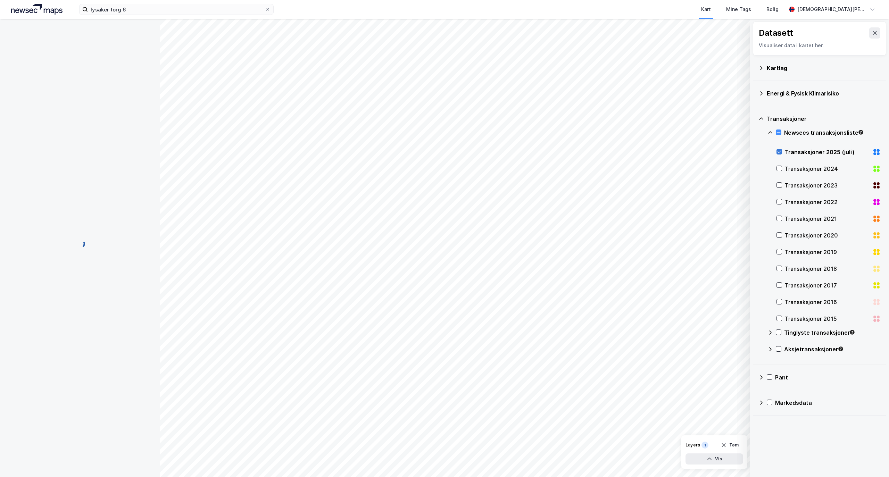
scroll to position [0, 0]
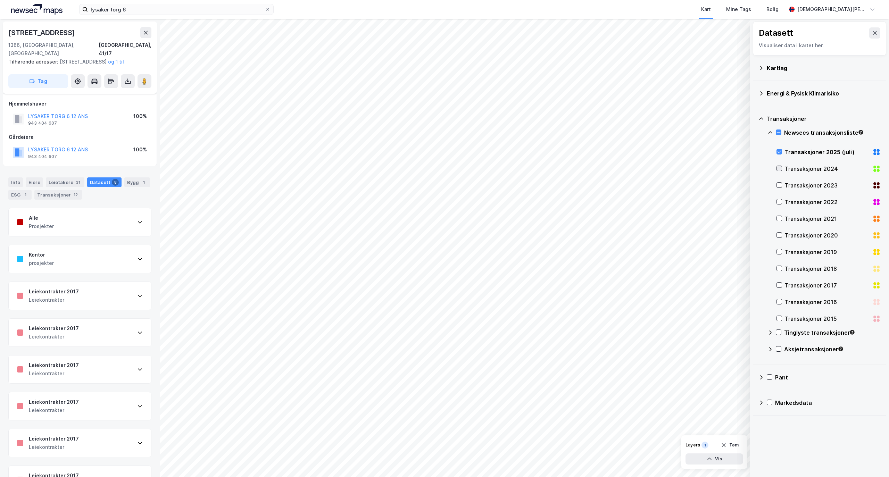
click at [781, 170] on icon at bounding box center [779, 168] width 5 height 5
click at [779, 186] on icon at bounding box center [779, 185] width 4 height 2
click at [779, 203] on icon at bounding box center [779, 202] width 4 height 2
click at [782, 217] on div at bounding box center [779, 219] width 6 height 6
click at [779, 235] on icon at bounding box center [779, 235] width 5 height 5
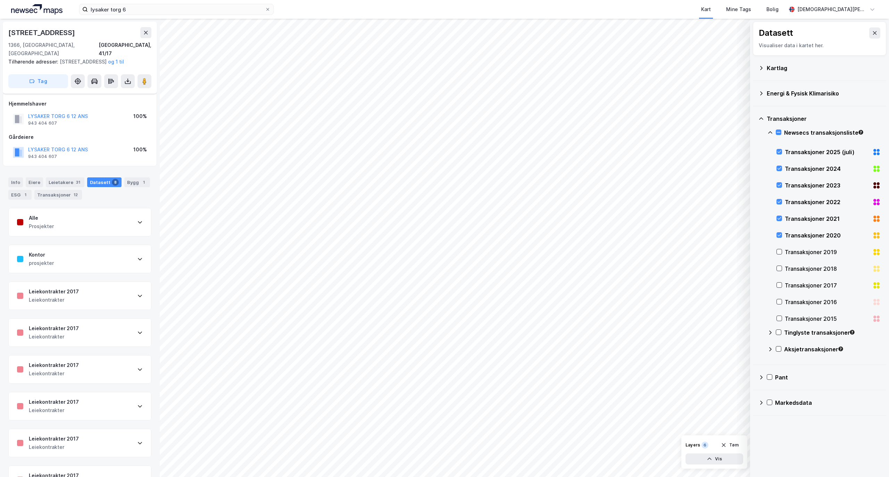
click at [777, 257] on div "Transaksjoner 2019" at bounding box center [828, 252] width 104 height 17
click at [780, 269] on icon at bounding box center [779, 268] width 5 height 5
click at [781, 285] on icon at bounding box center [779, 285] width 4 height 2
click at [779, 297] on div "Transaksjoner 2016" at bounding box center [828, 302] width 104 height 17
click at [778, 319] on icon at bounding box center [779, 318] width 4 height 2
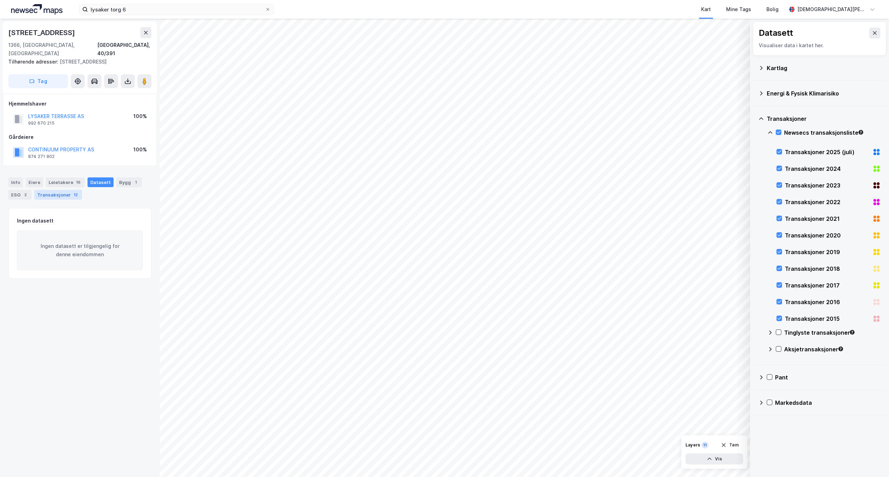
click at [59, 190] on div "Transaksjoner 12" at bounding box center [58, 195] width 48 height 10
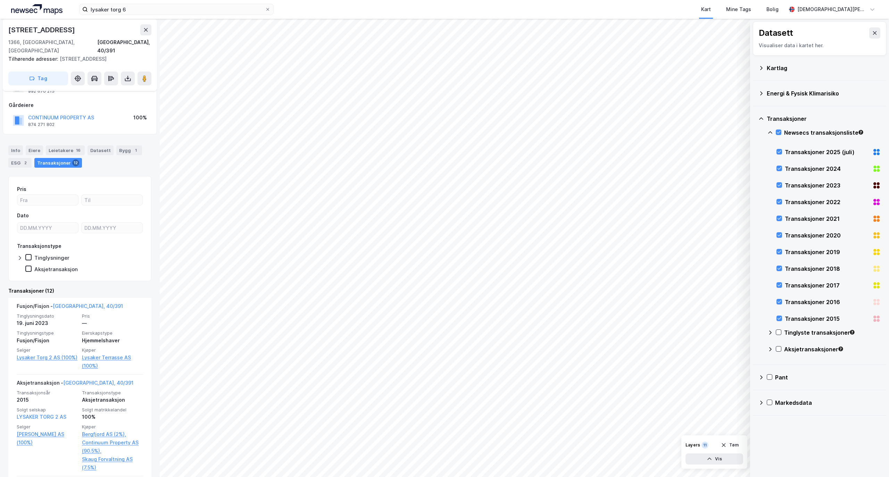
scroll to position [46, 0]
